Goal: Information Seeking & Learning: Learn about a topic

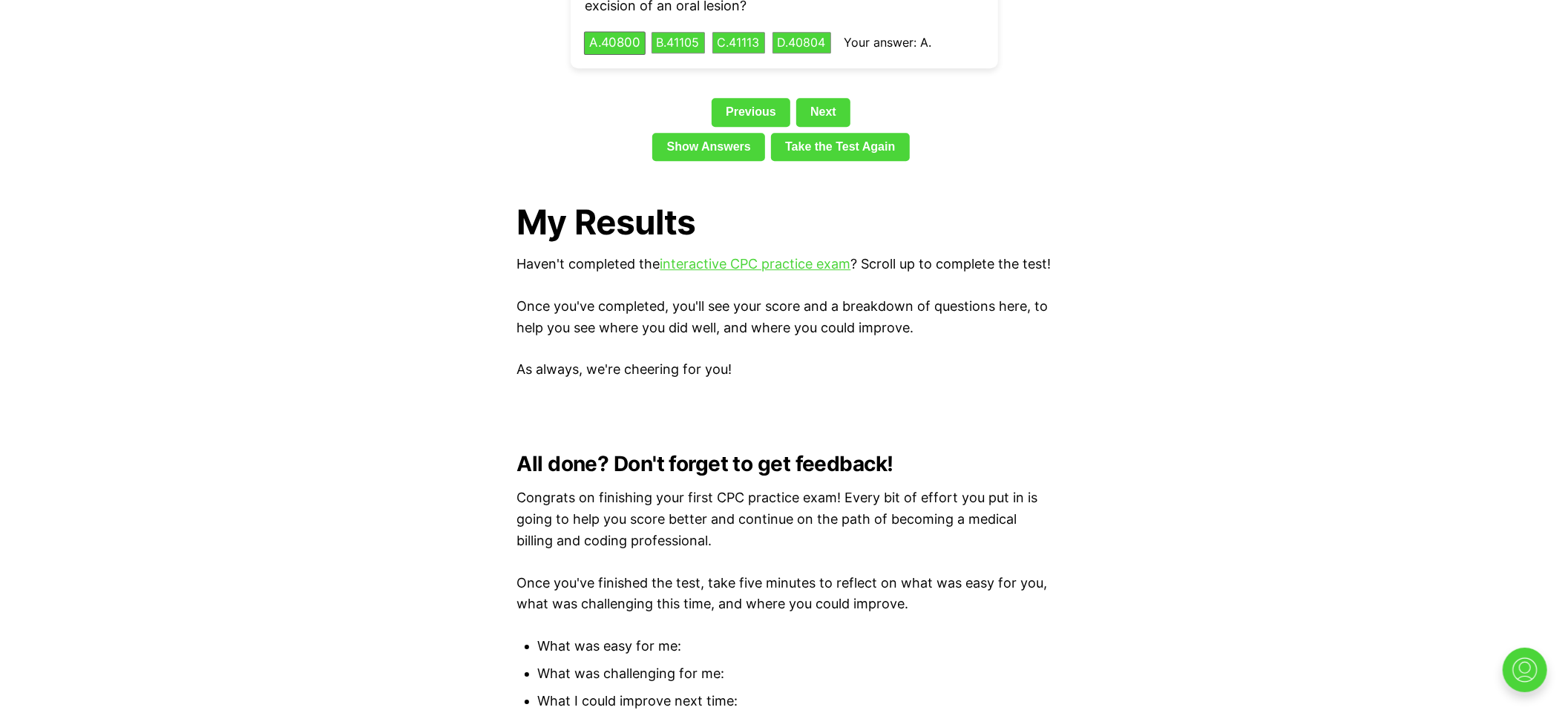
scroll to position [3265, 0]
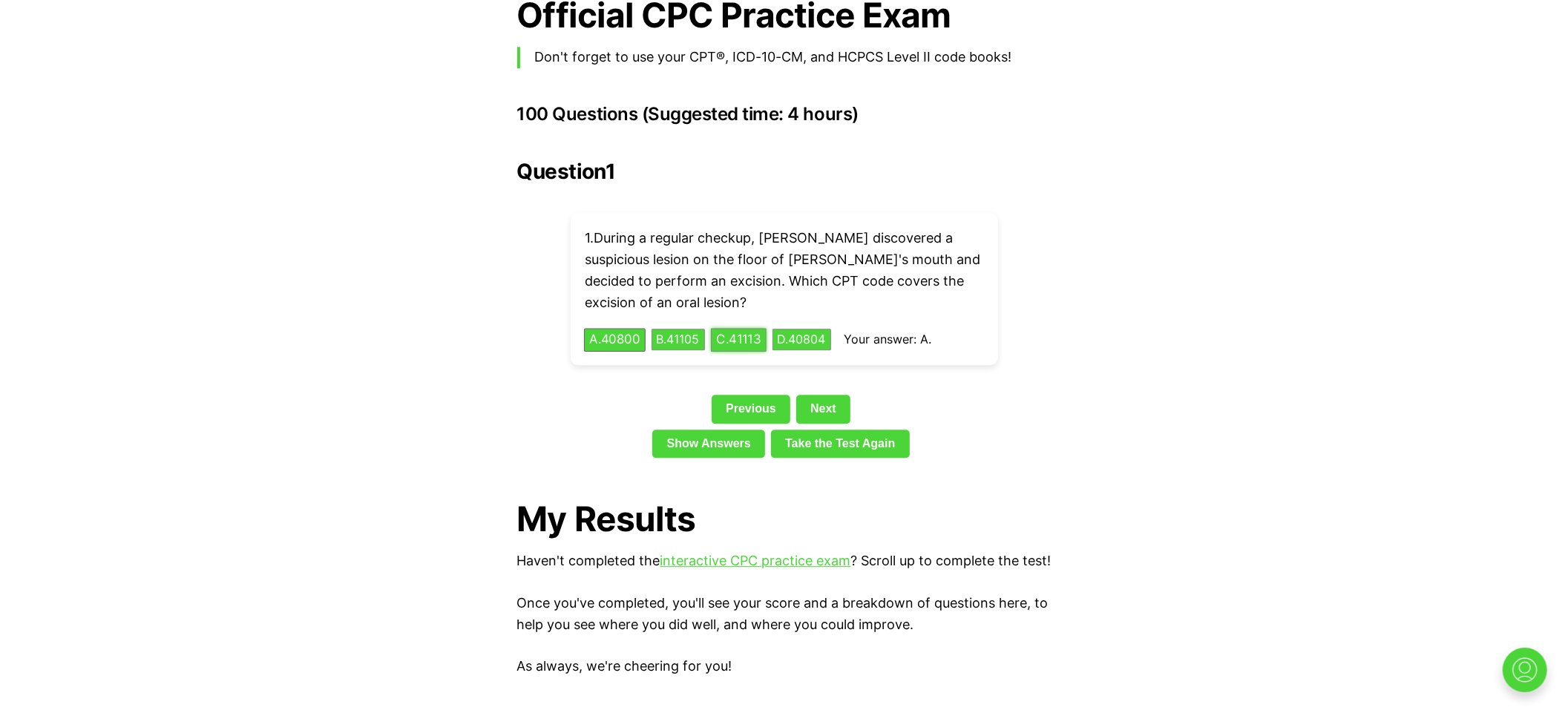
click at [755, 328] on button "C . 41113" at bounding box center [738, 339] width 55 height 23
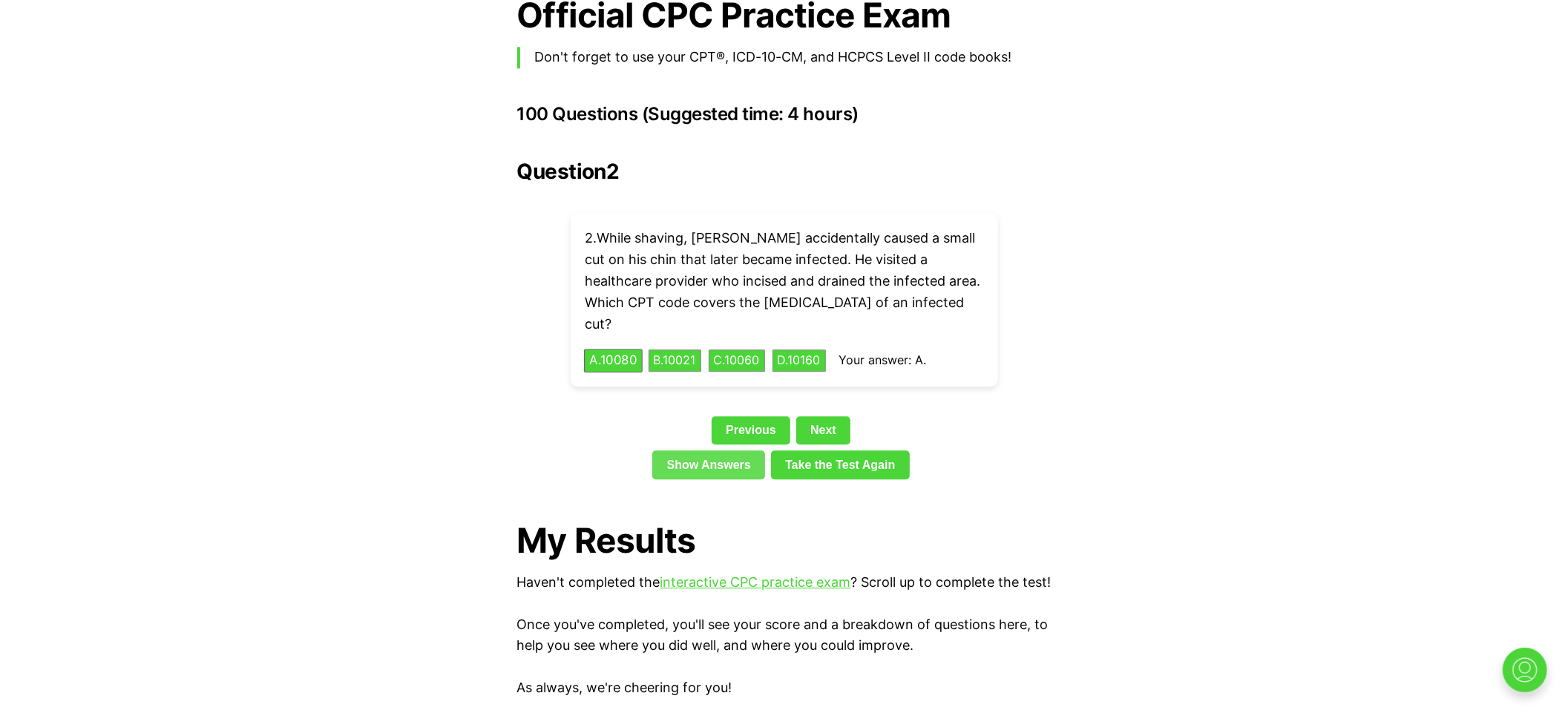
click at [735, 451] on link "Show Answers" at bounding box center [709, 465] width 113 height 28
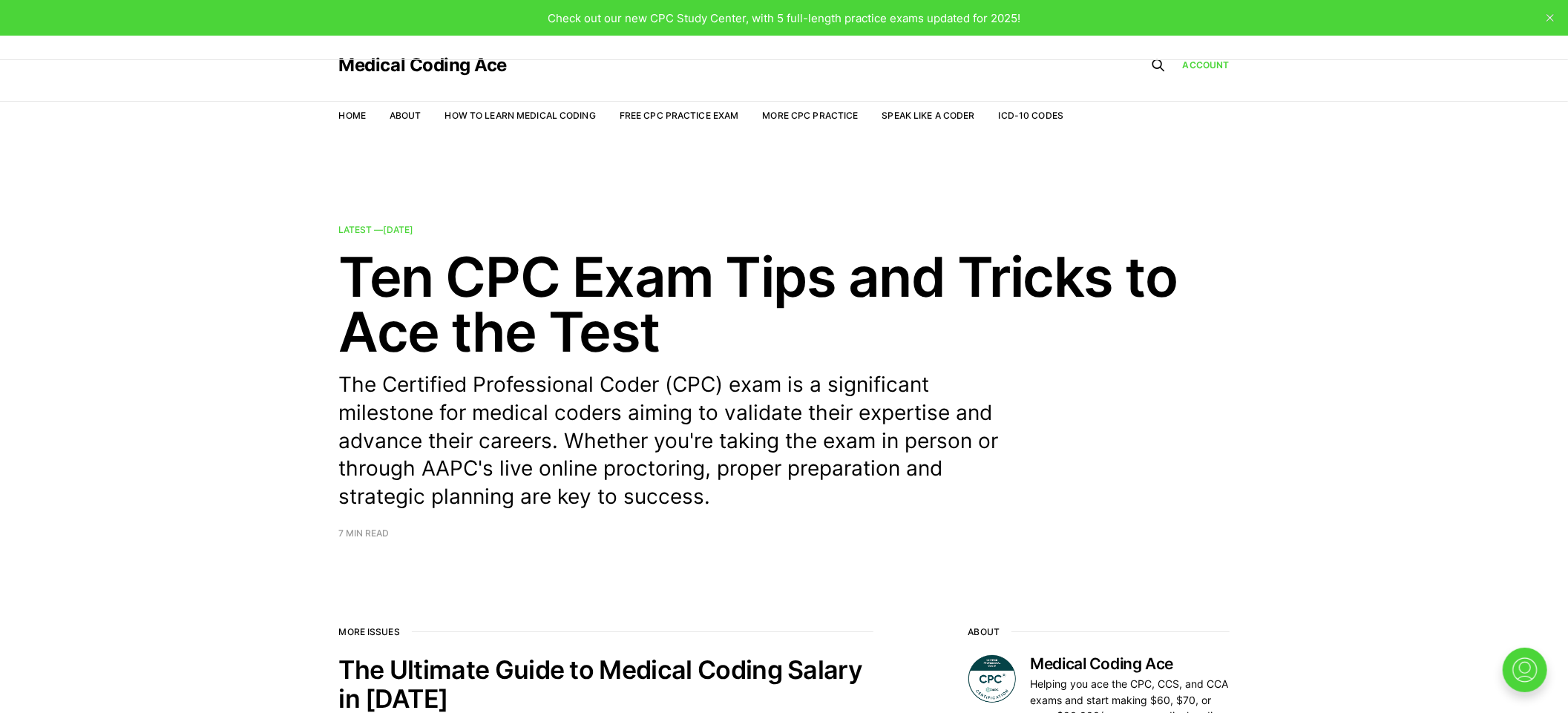
click at [738, 67] on div "Medical Coding Ace" at bounding box center [702, 65] width 725 height 59
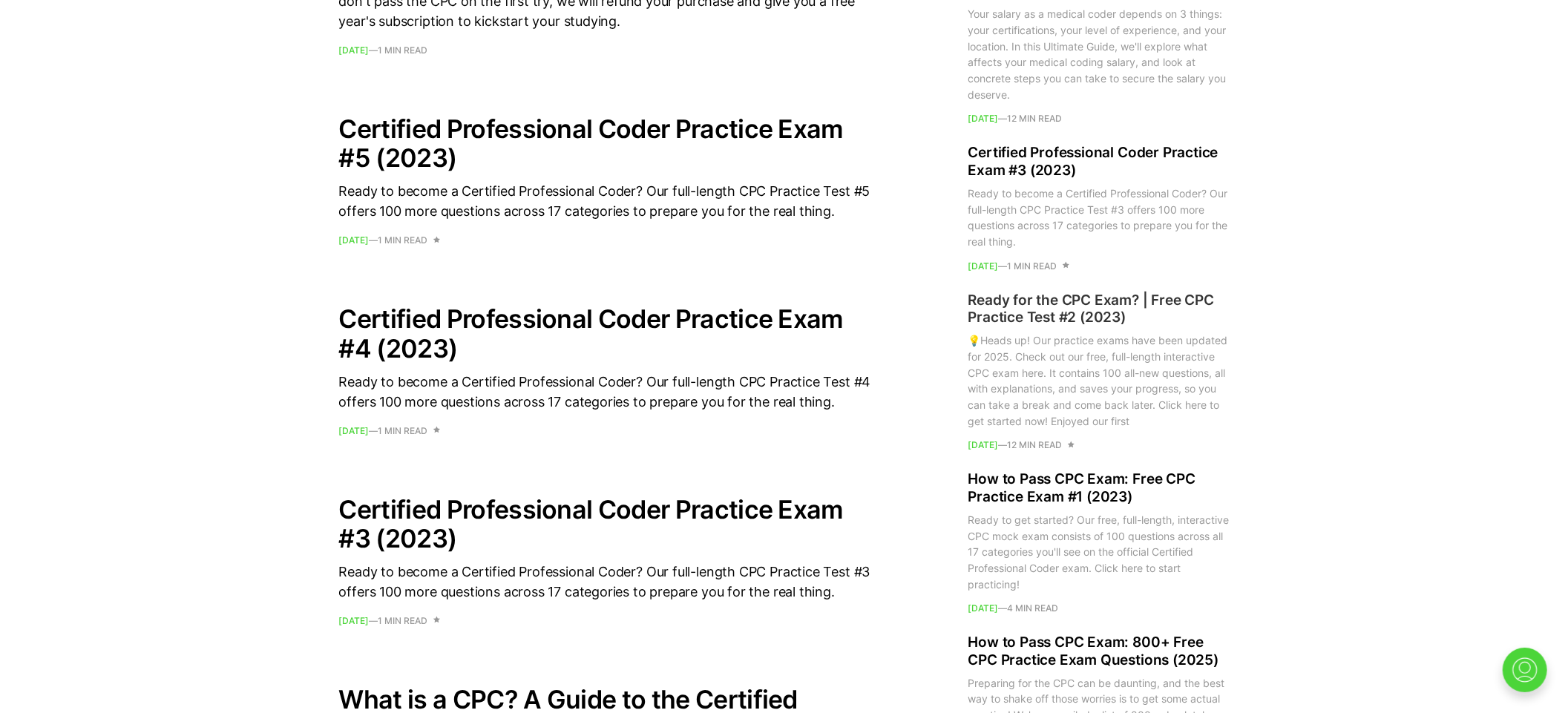
click at [1100, 303] on h2 "Ready for the CPC Exam? | Free CPC Practice Test #2 (2023)" at bounding box center [1099, 309] width 262 height 36
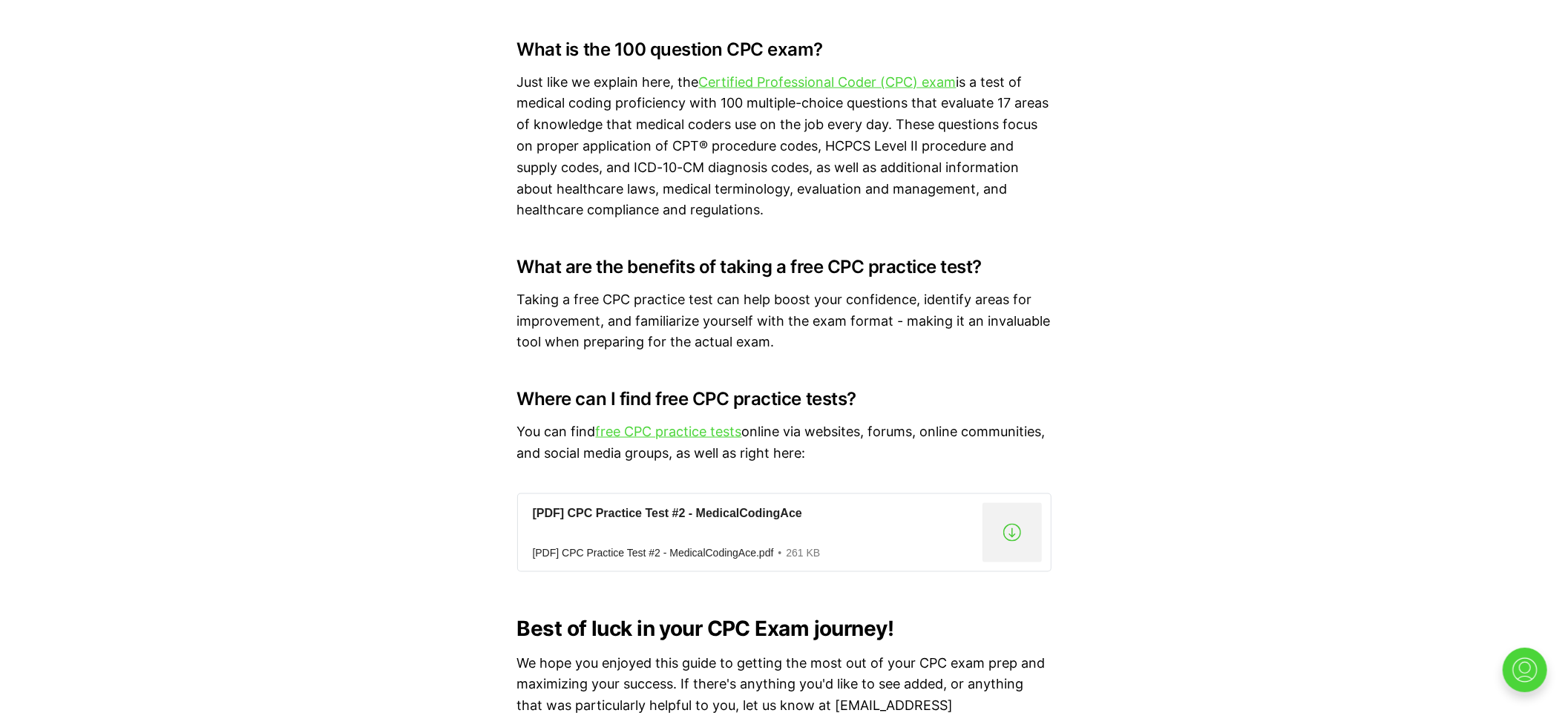
scroll to position [11479, 0]
